Goal: Information Seeking & Learning: Learn about a topic

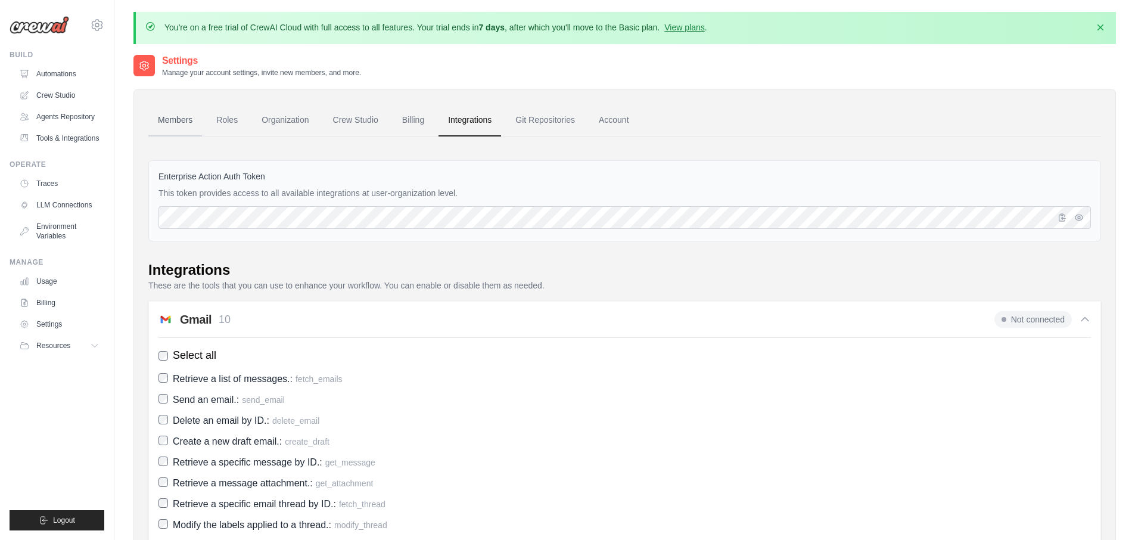
click at [167, 118] on link "Members" at bounding box center [175, 120] width 54 height 32
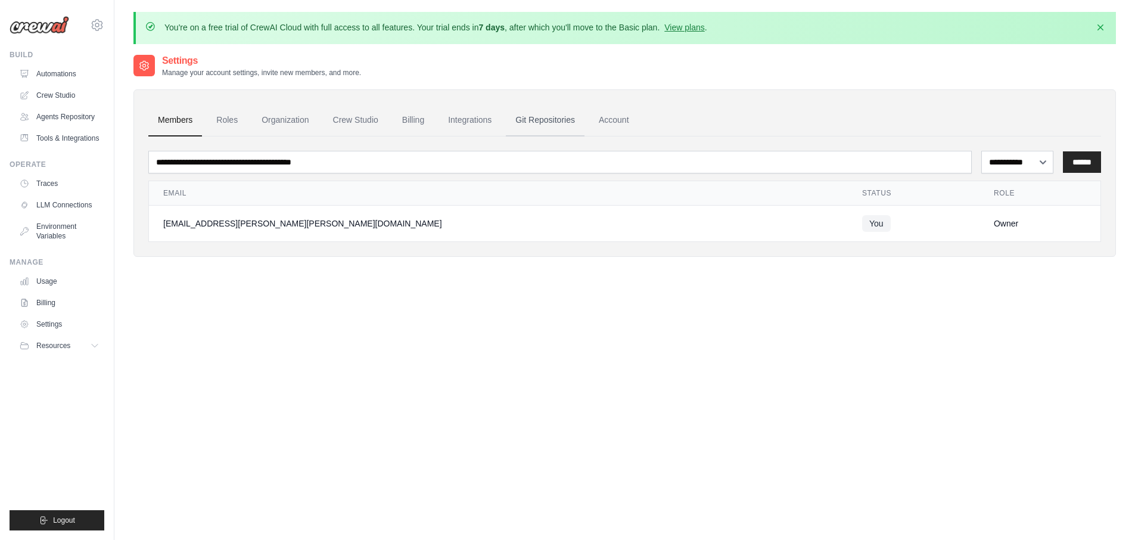
click at [547, 125] on link "Git Repositories" at bounding box center [545, 120] width 79 height 32
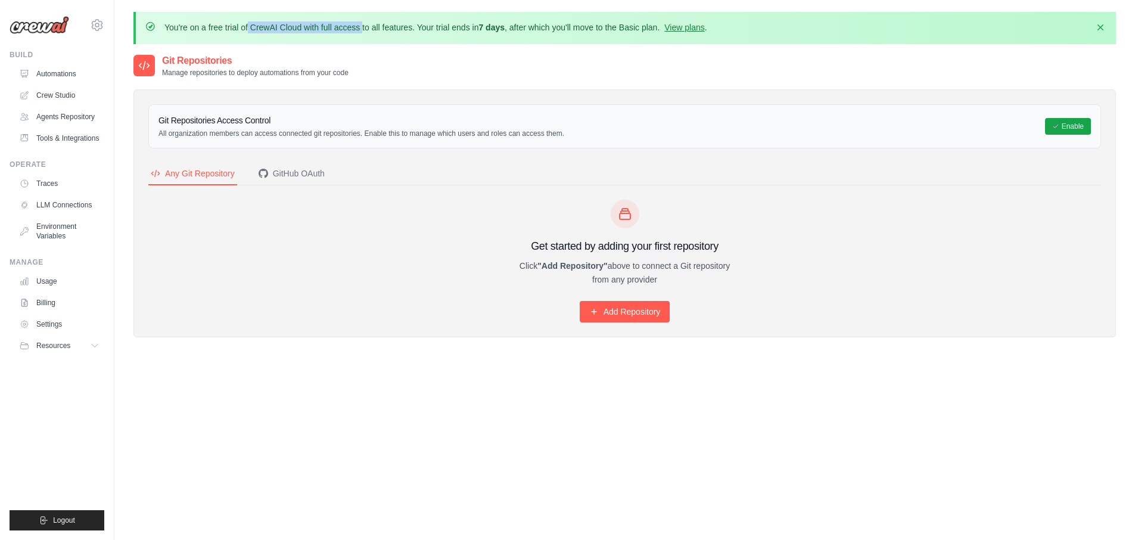
drag, startPoint x: 173, startPoint y: 27, endPoint x: 316, endPoint y: 30, distance: 143.6
click at [316, 30] on p "You're on a free trial of CrewAI Cloud with full access to all features. Your t…" at bounding box center [435, 27] width 543 height 12
click at [49, 345] on span "Resources" at bounding box center [55, 346] width 34 height 10
click at [54, 421] on span "Video Tutorials" at bounding box center [65, 423] width 47 height 10
